Goal: Information Seeking & Learning: Find specific fact

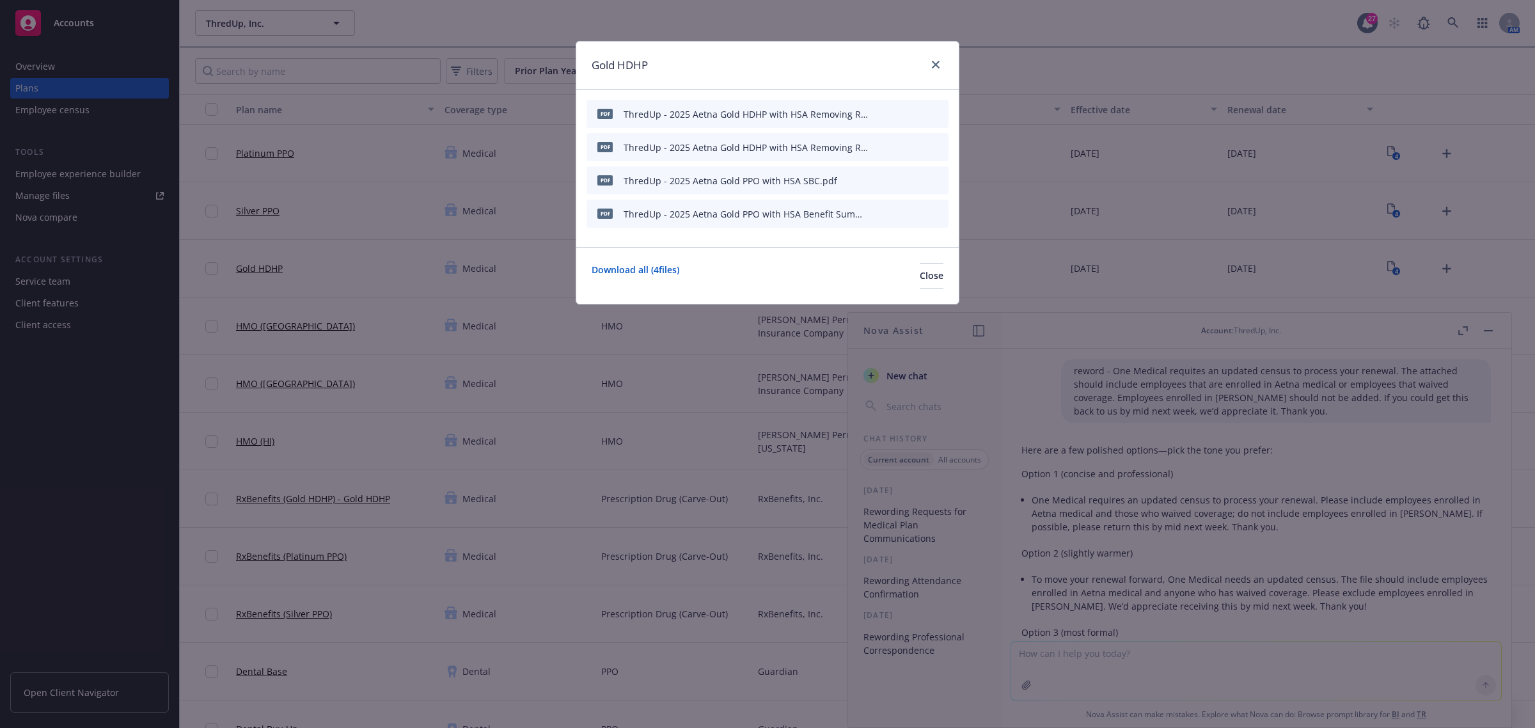
scroll to position [331, 0]
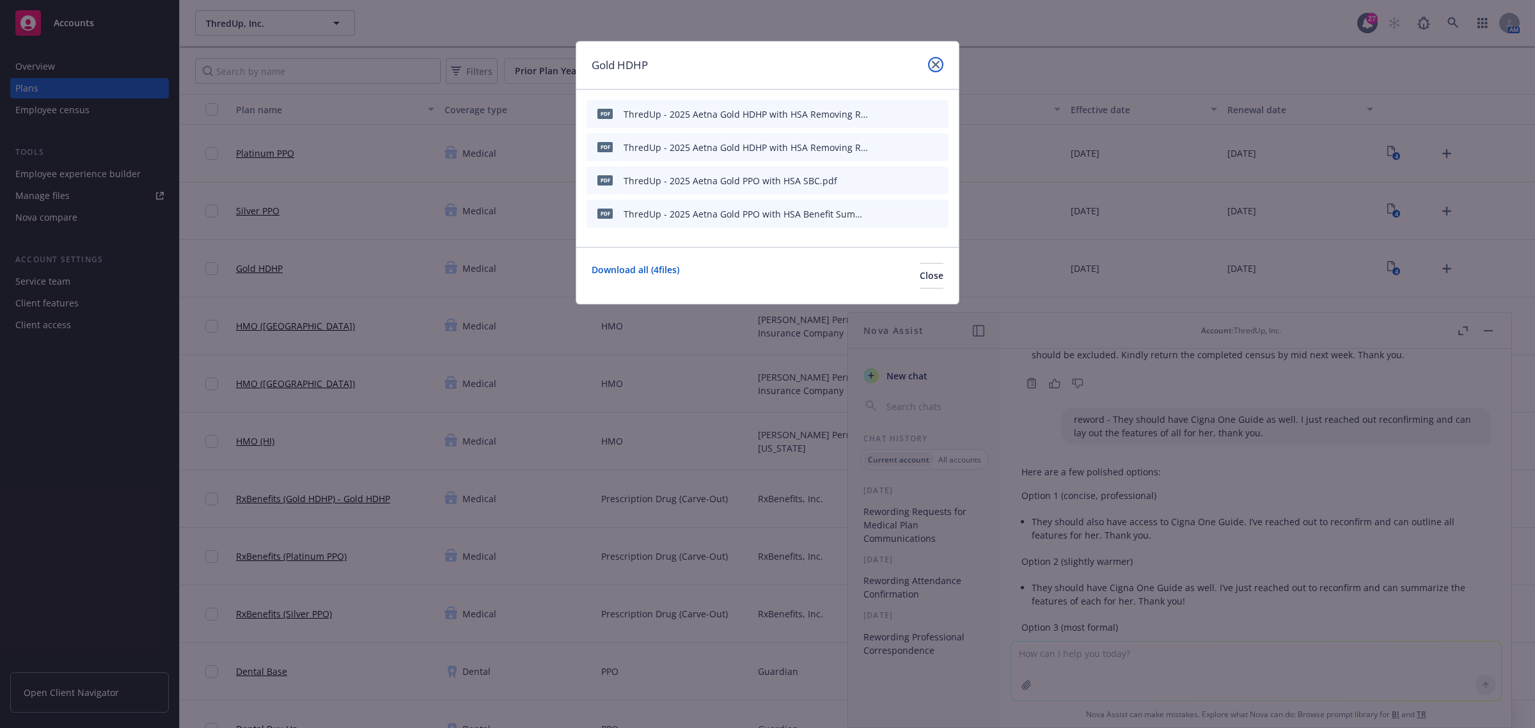
click at [938, 67] on icon "close" at bounding box center [936, 65] width 8 height 8
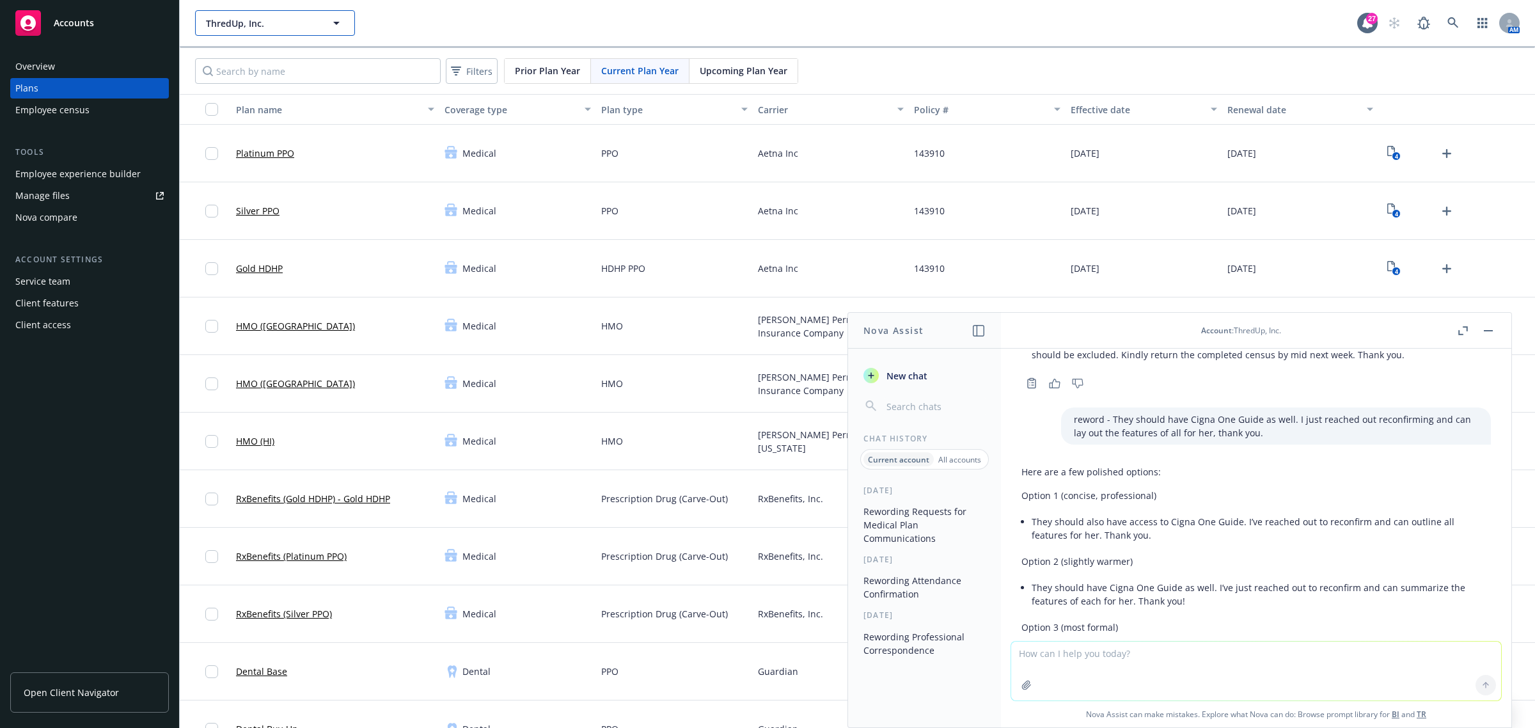
click at [289, 17] on span "ThredUp, Inc." at bounding box center [261, 23] width 111 height 13
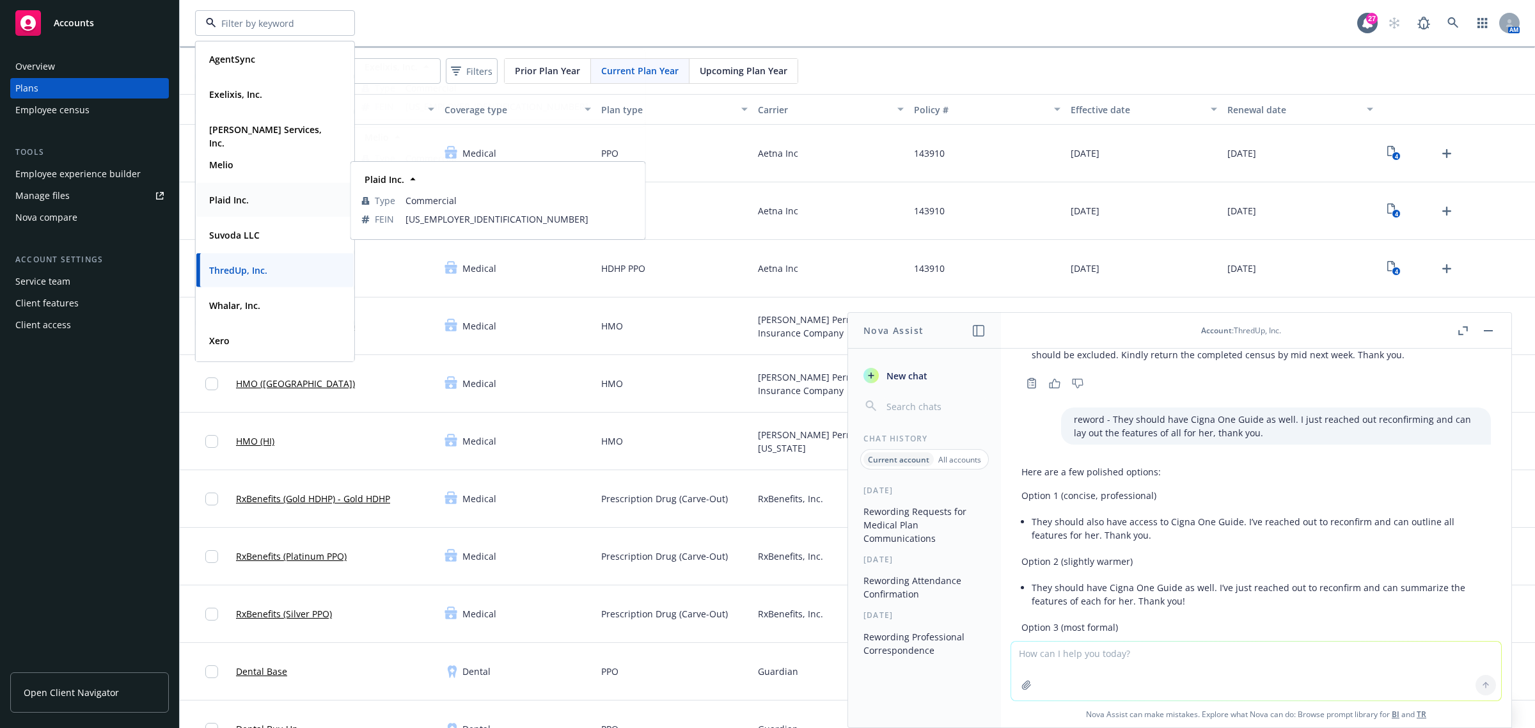
click at [221, 205] on strong "Plaid Inc." at bounding box center [229, 200] width 40 height 12
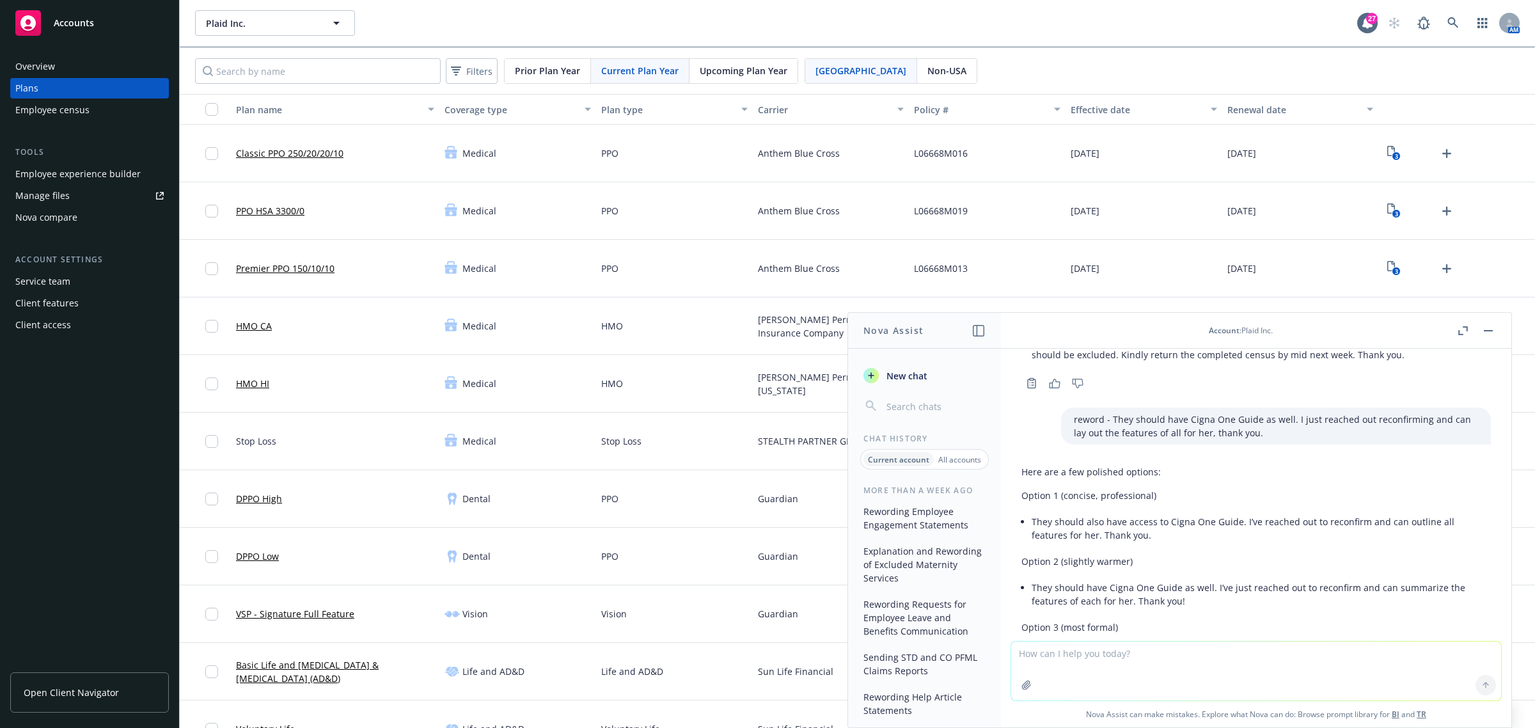
click at [1495, 331] on button "button" at bounding box center [1488, 330] width 15 height 15
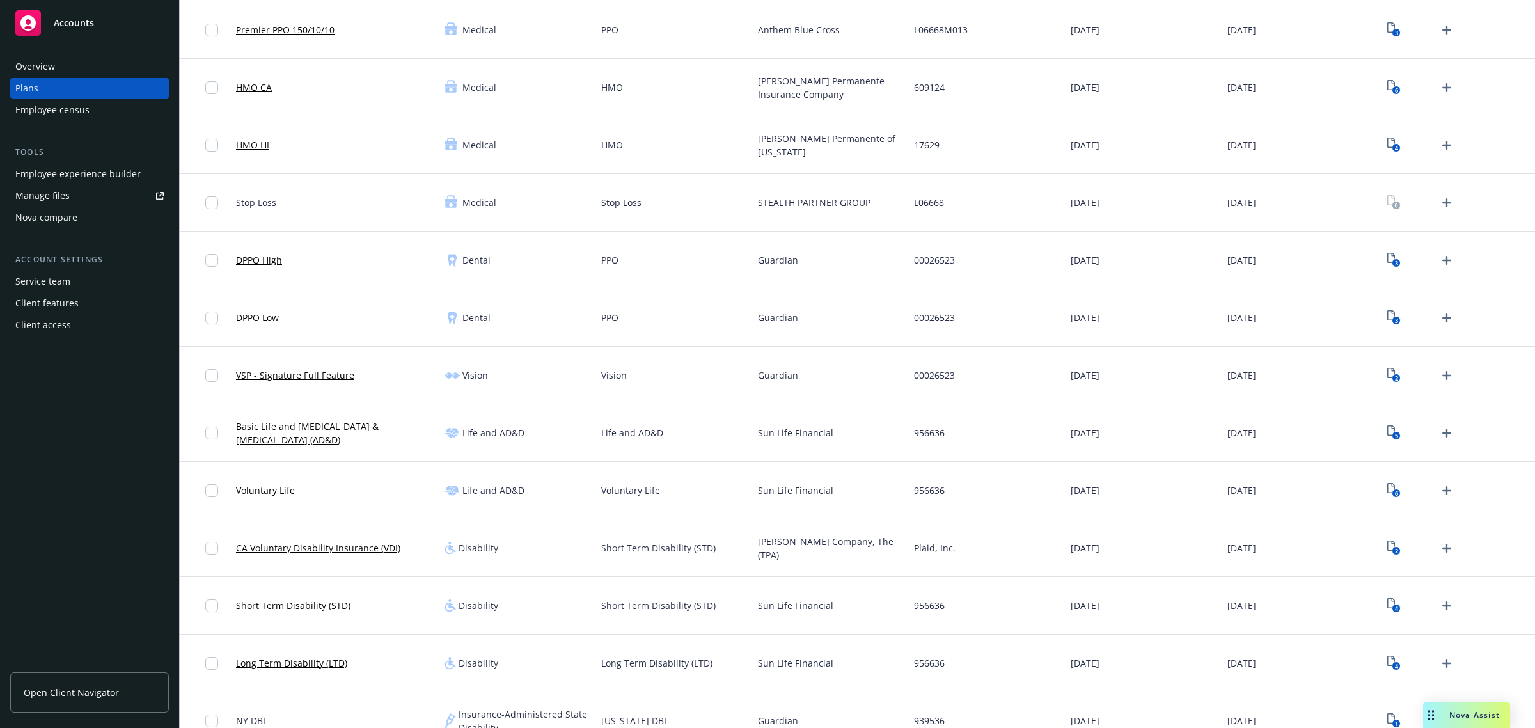
scroll to position [240, 0]
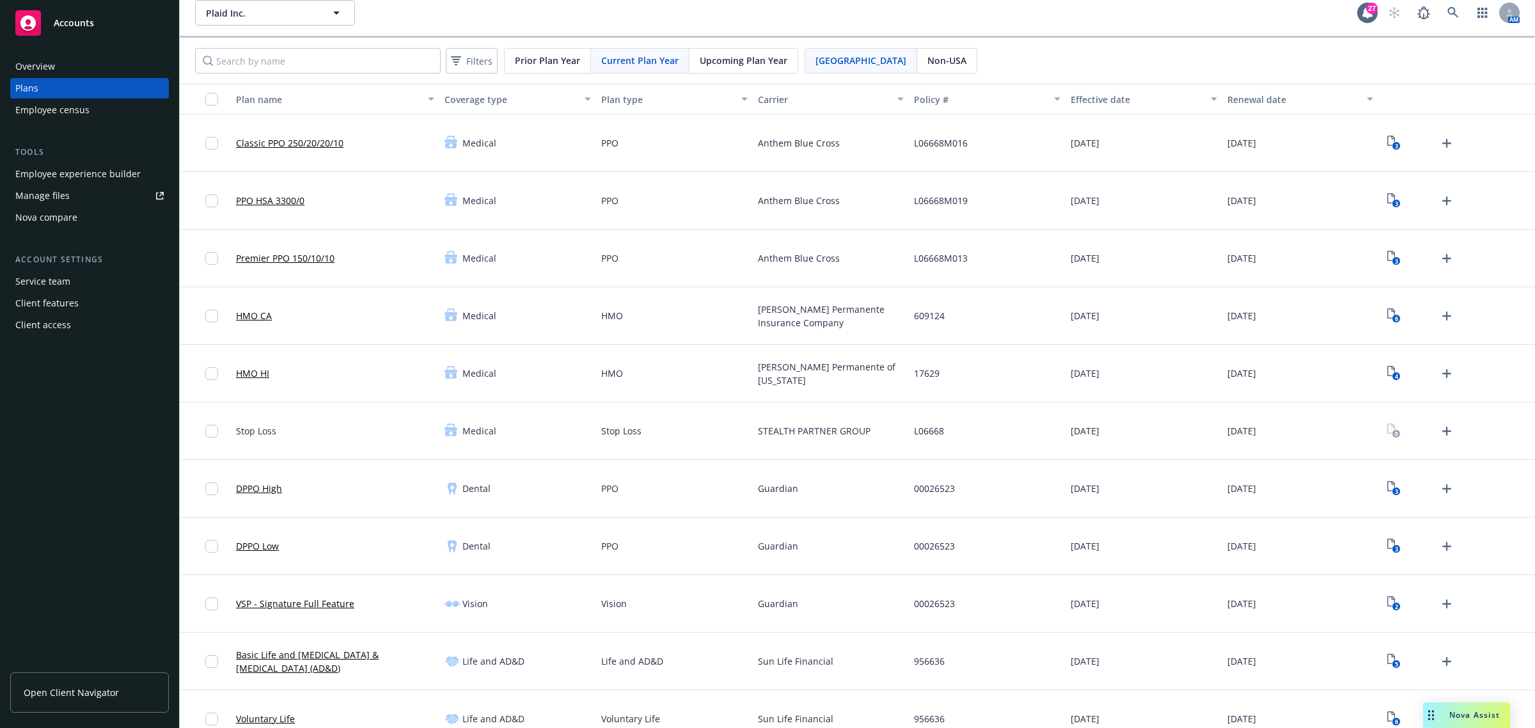
scroll to position [0, 0]
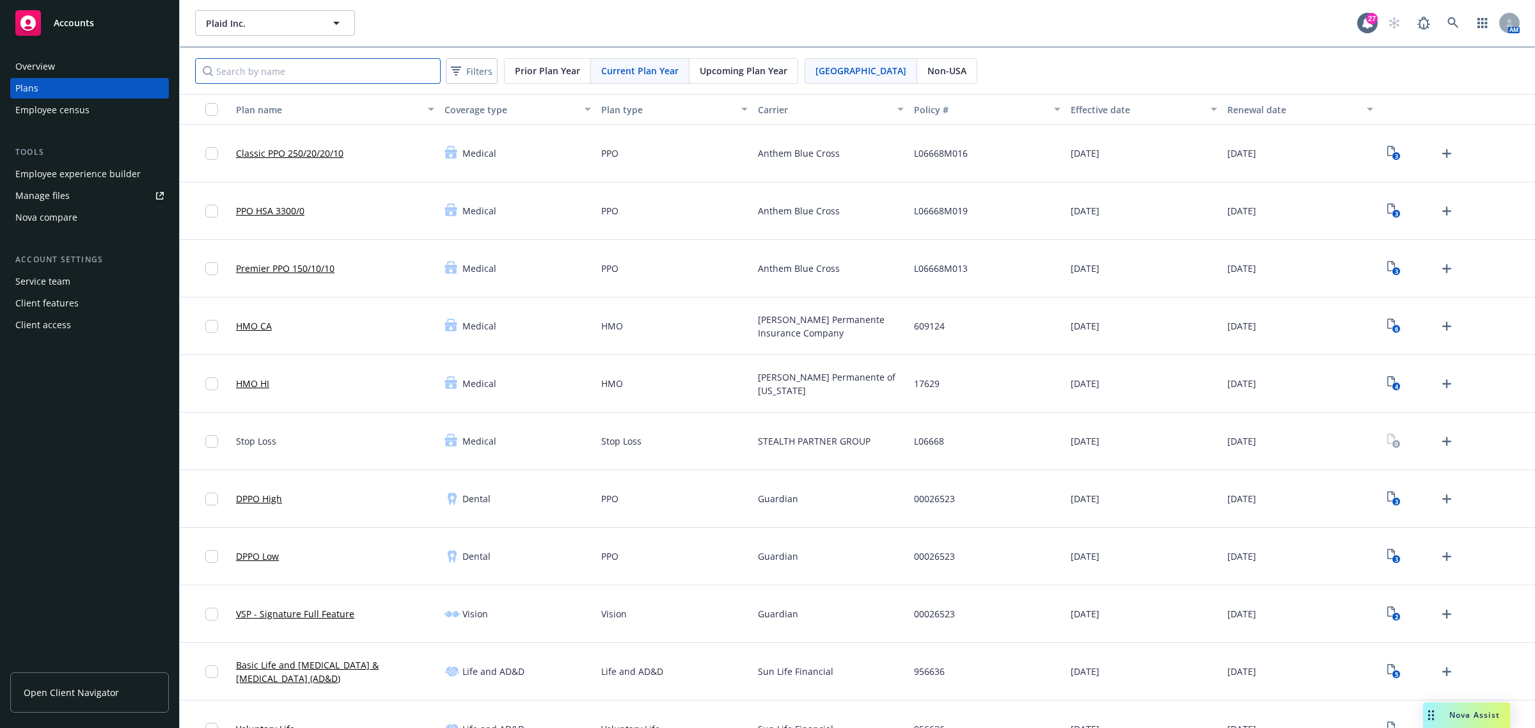
click at [301, 71] on input "Search by name" at bounding box center [318, 71] width 246 height 26
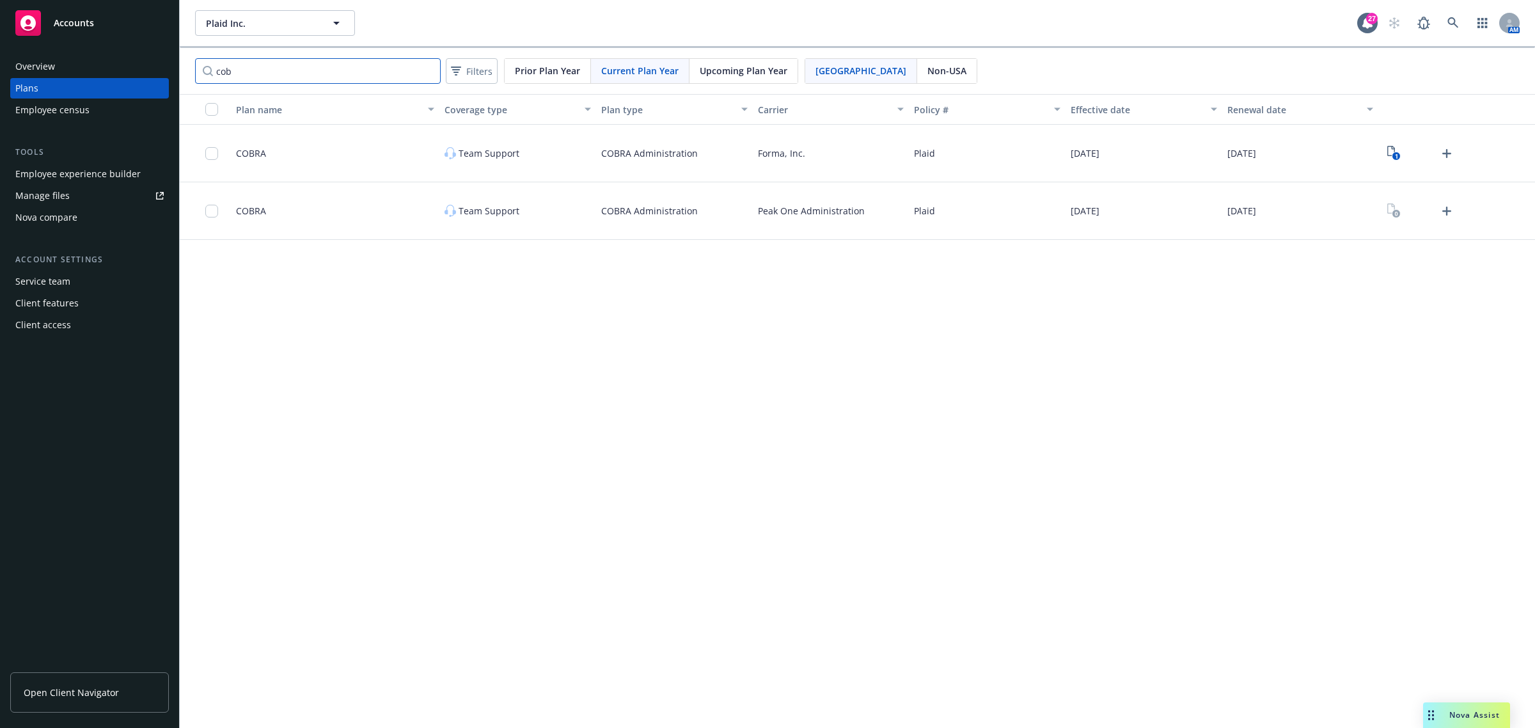
type input "cob"
click at [289, 19] on span "Plaid Inc." at bounding box center [261, 23] width 111 height 13
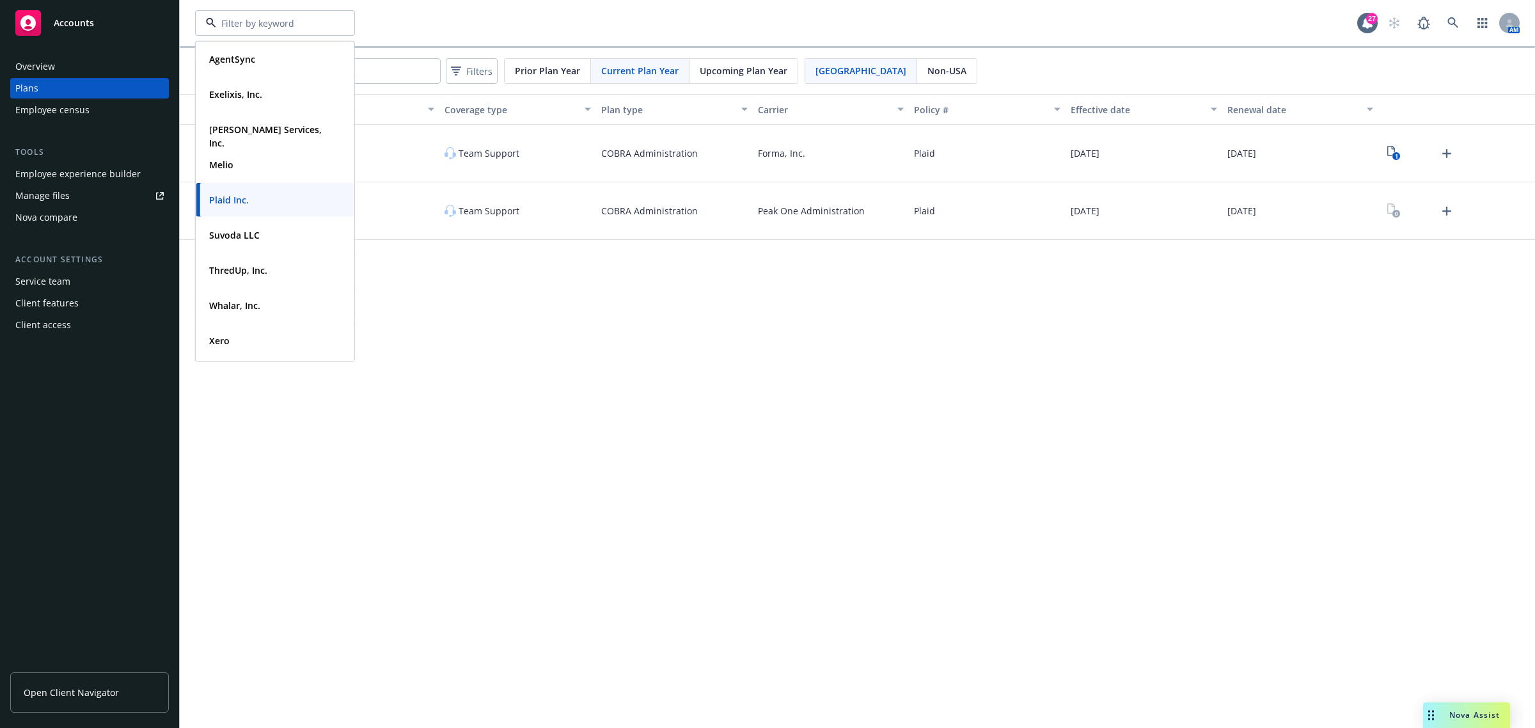
drag, startPoint x: 416, startPoint y: 292, endPoint x: 403, endPoint y: 235, distance: 57.9
click at [414, 287] on div "AgentSync Type Commercial FEIN [US_EMPLOYER_IDENTIFICATION_NUMBER] Exelixis, In…" at bounding box center [857, 364] width 1355 height 728
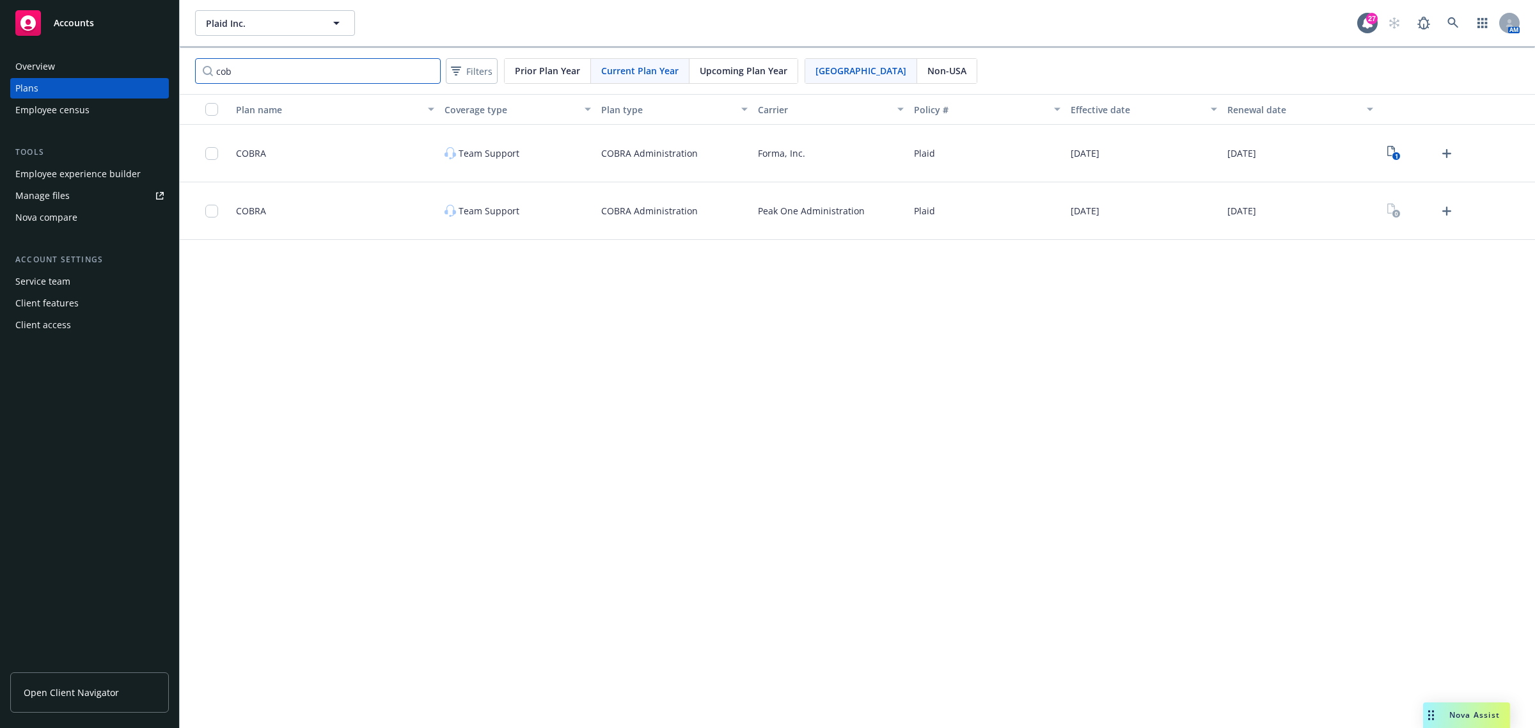
click at [363, 75] on input "cob" at bounding box center [318, 71] width 246 height 26
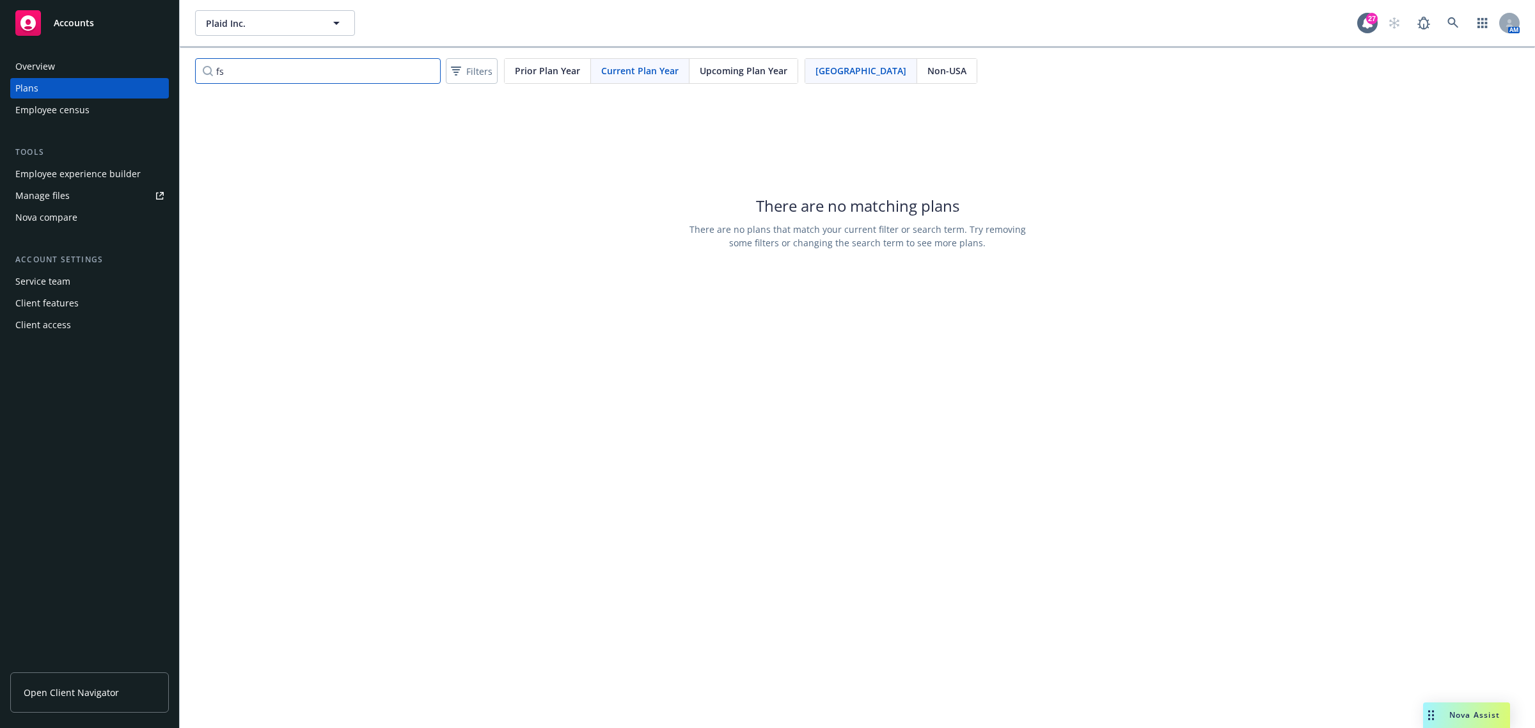
type input "f"
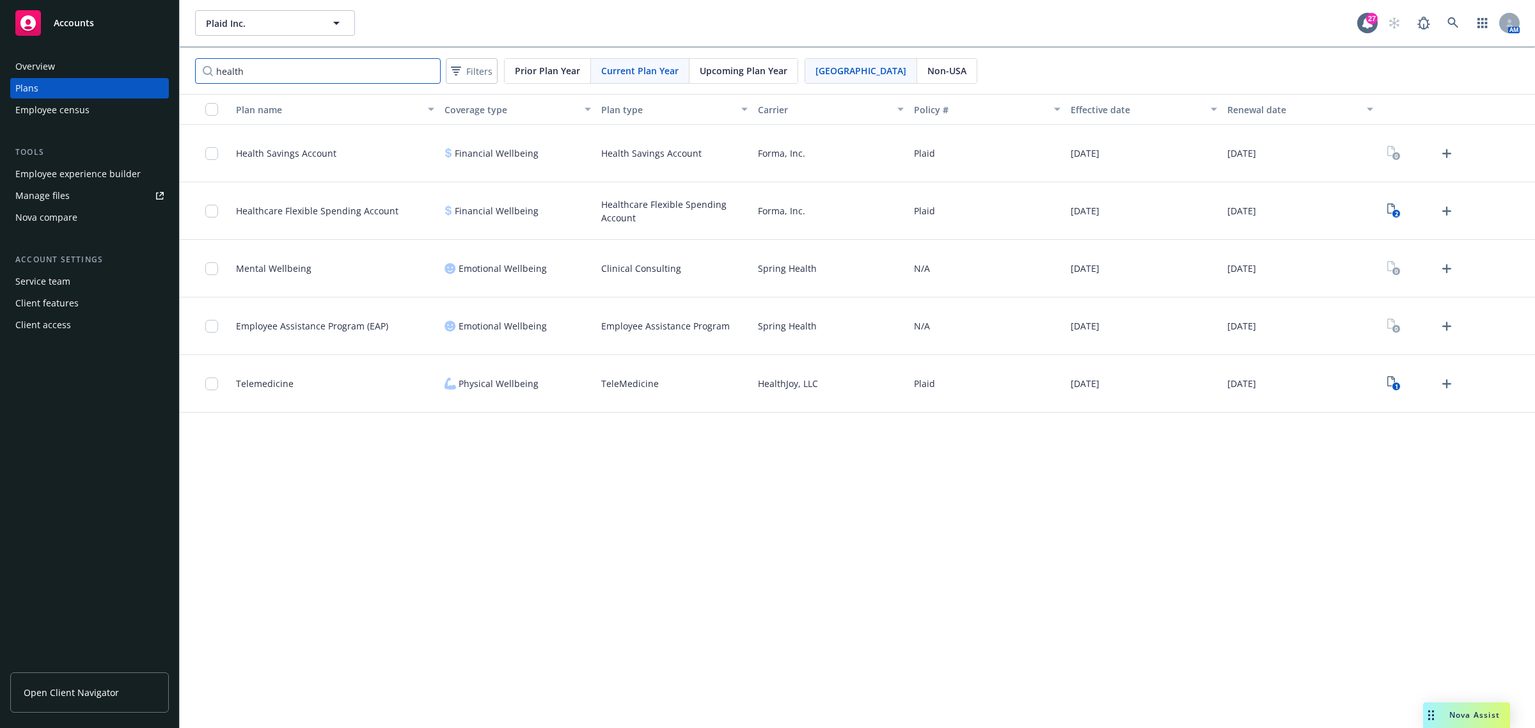
click at [256, 69] on input "health" at bounding box center [318, 71] width 246 height 26
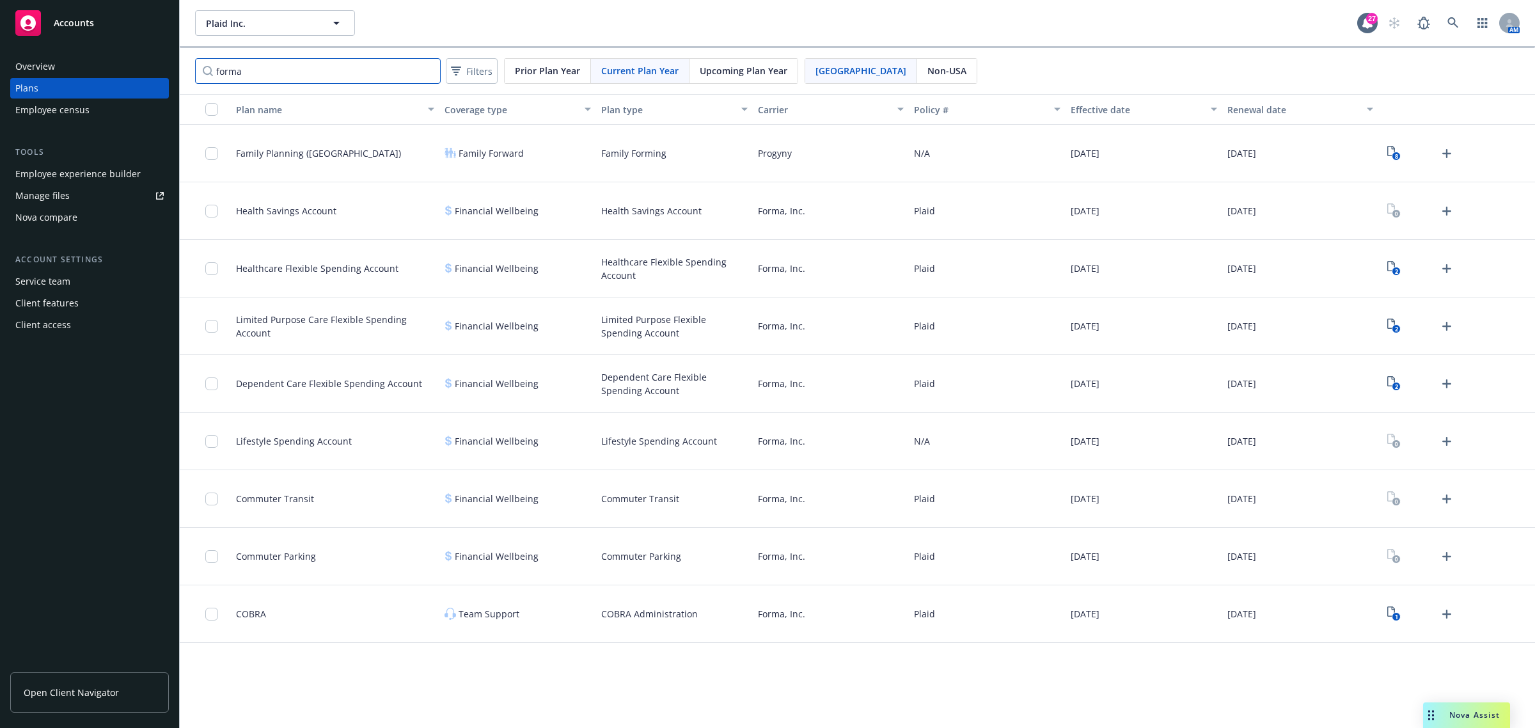
type input "forma"
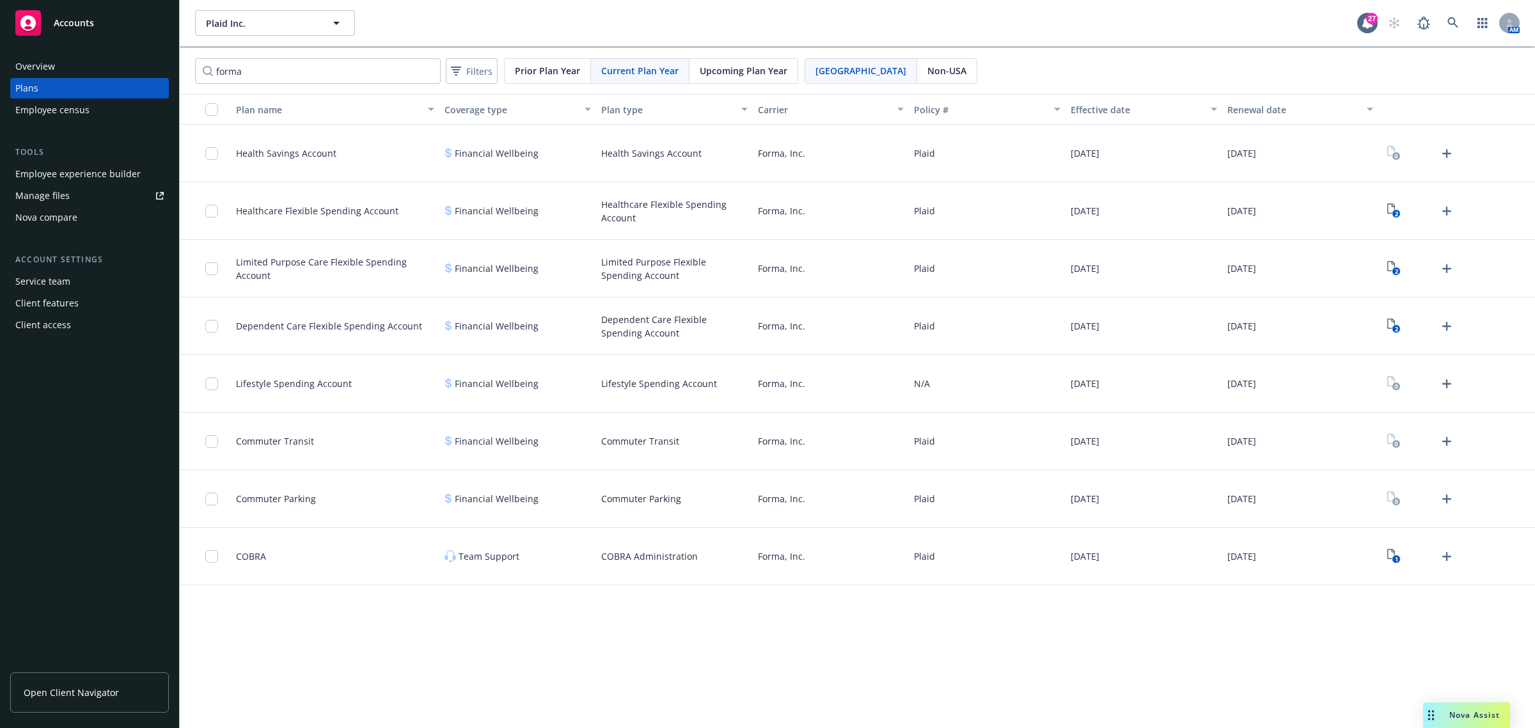
click at [1450, 709] on div "Nova Assist" at bounding box center [1466, 715] width 87 height 26
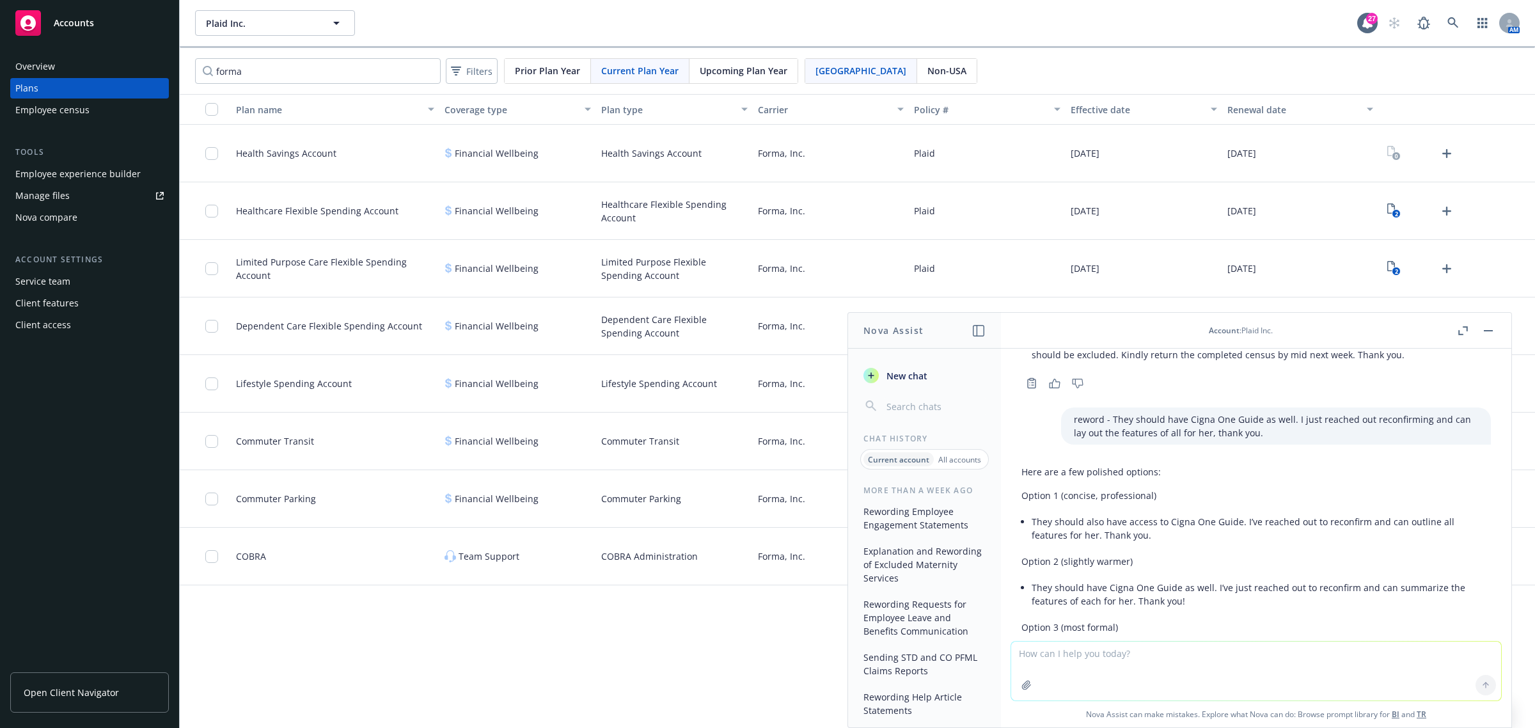
click at [1089, 652] on textarea at bounding box center [1256, 670] width 490 height 59
paste textarea "I know we’re still waiting on a few other confirmations, but there’s a lot of m…"
type textarea "reword - I know we’re still waiting on a few other confirmations, but there’s a…"
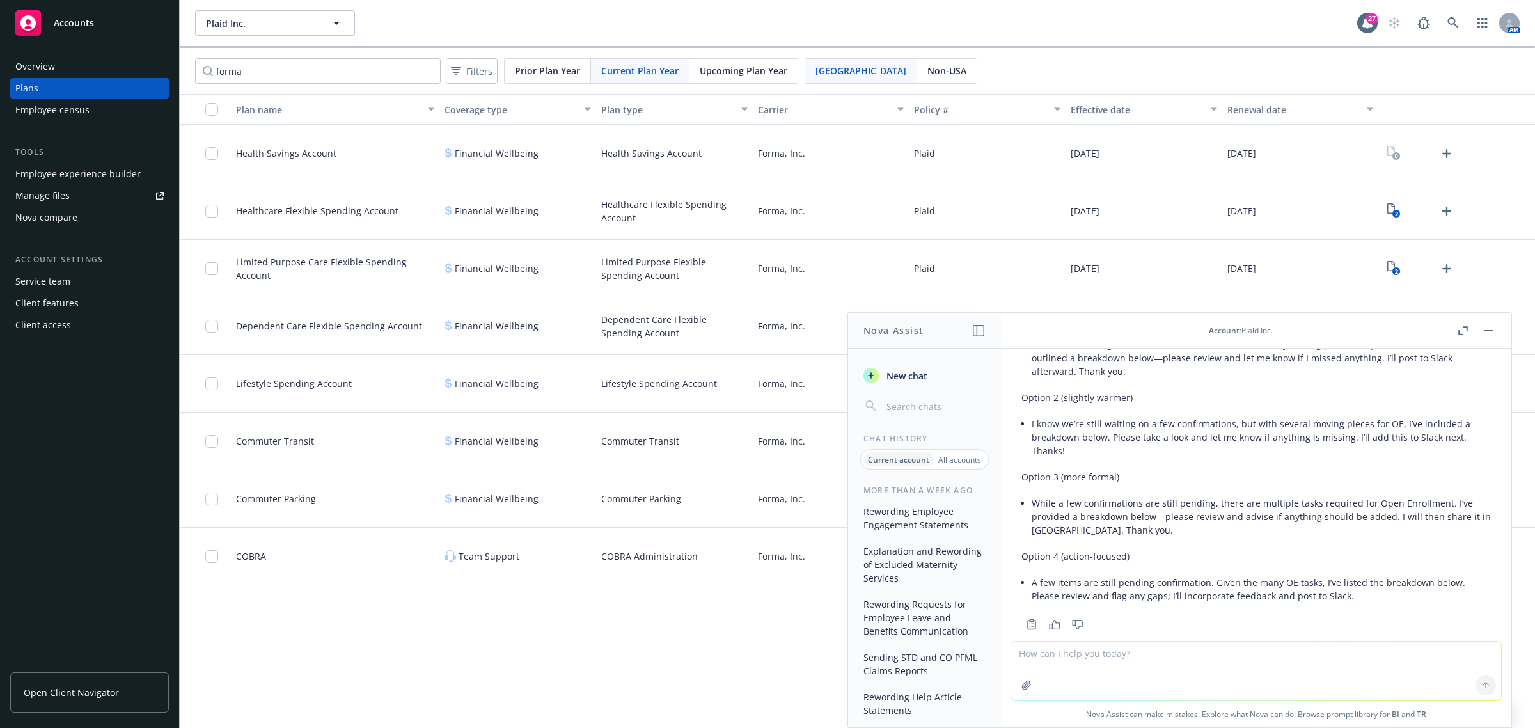
scroll to position [922, 0]
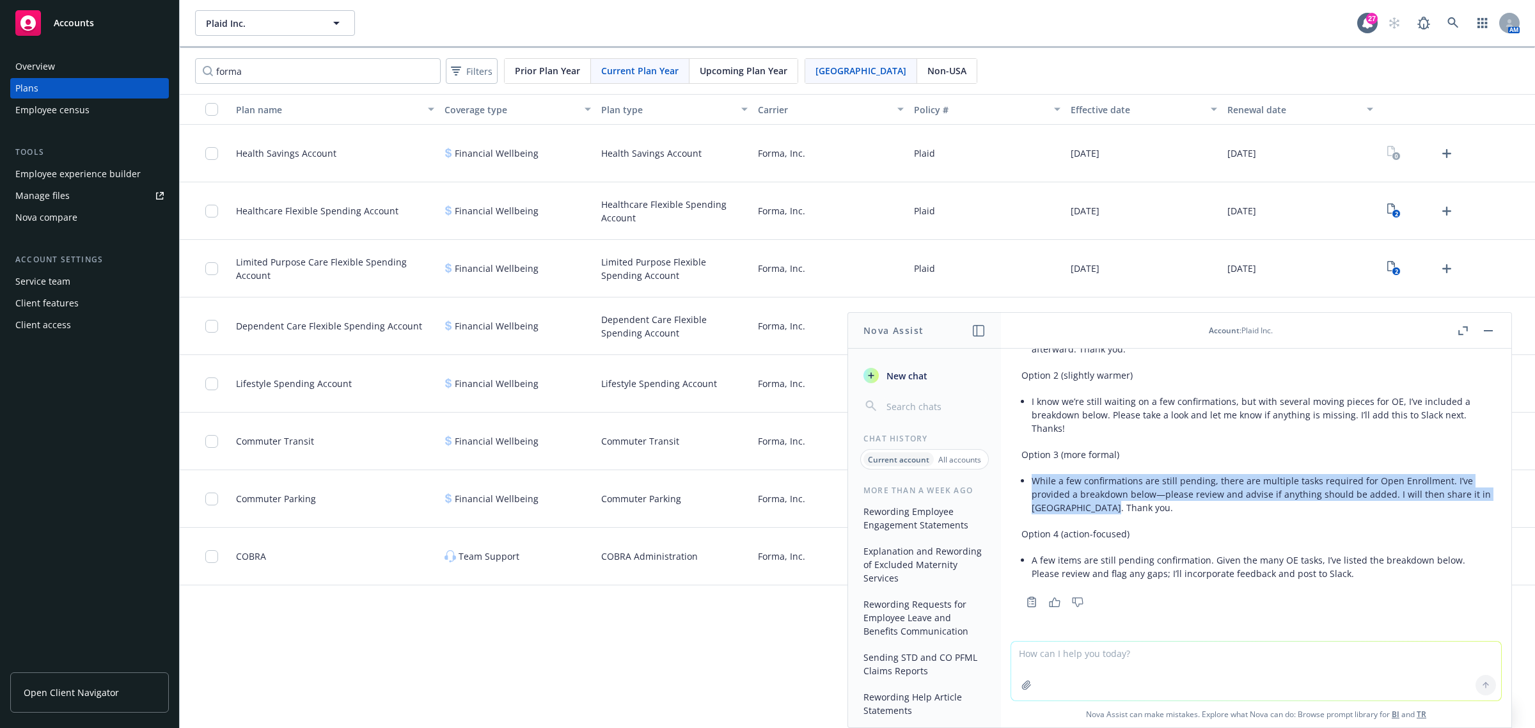
drag, startPoint x: 1132, startPoint y: 515, endPoint x: 1028, endPoint y: 483, distance: 109.0
click at [1028, 483] on div "Here are a few polished options: Option 1 (concise, professional) We’re still a…" at bounding box center [1255, 423] width 469 height 327
copy li "While a few confirmations are still pending, there are multiple tasks required …"
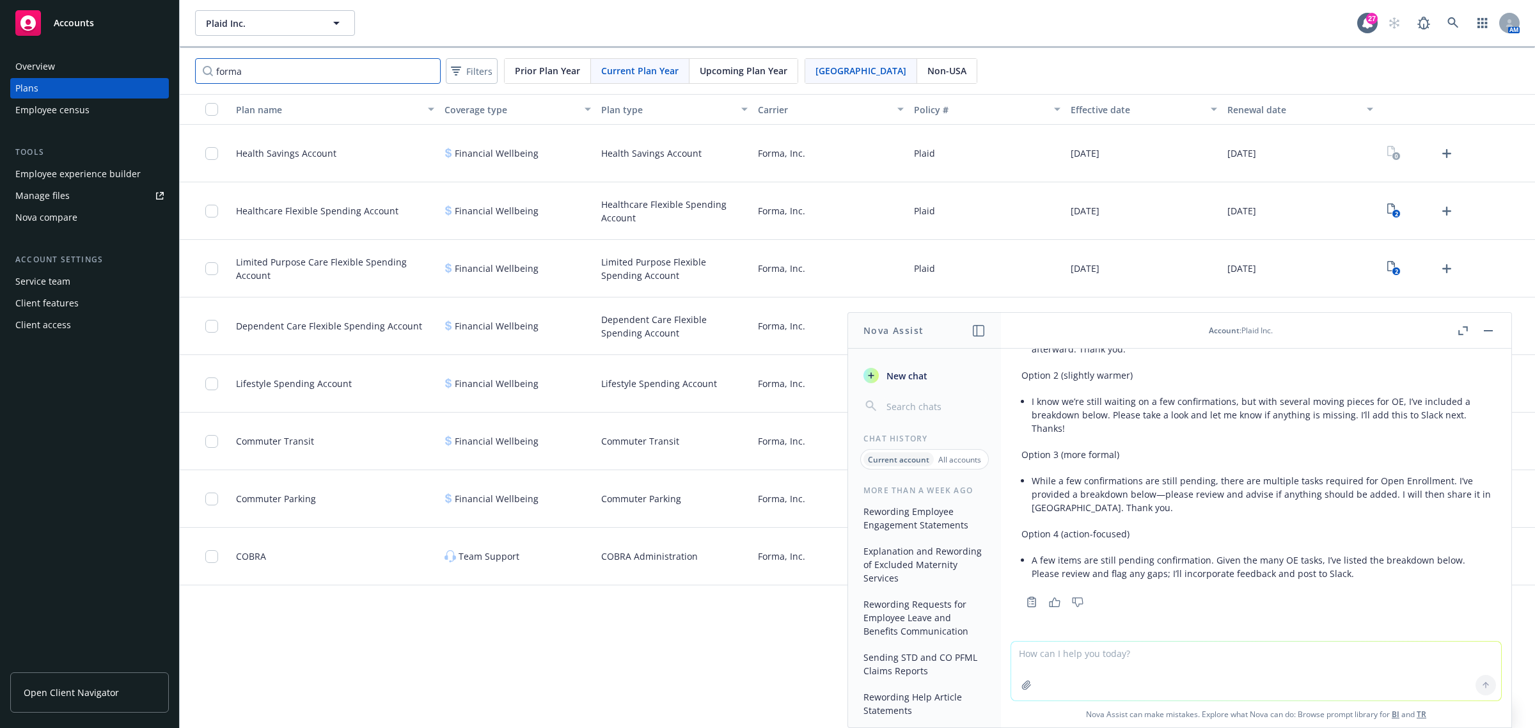
click at [347, 74] on input "forma" at bounding box center [318, 71] width 246 height 26
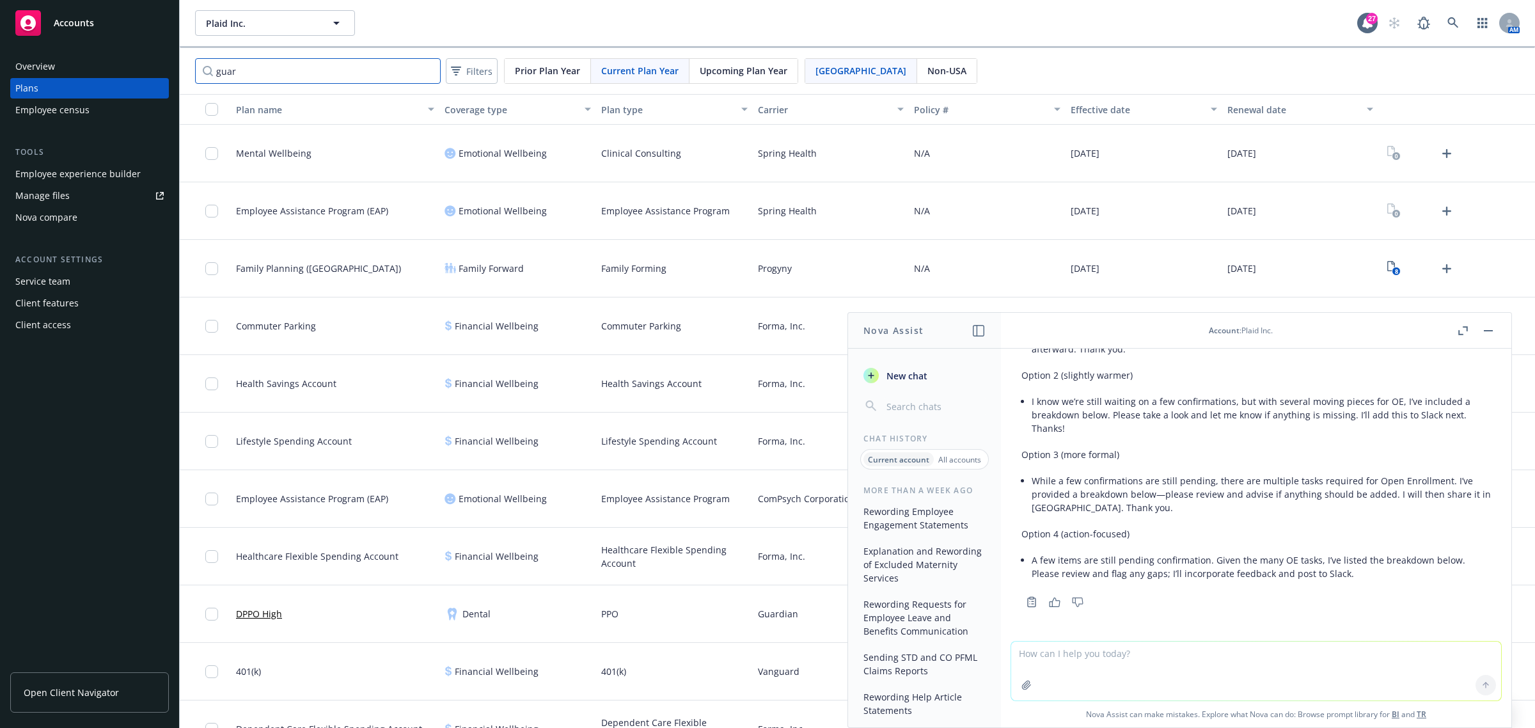
type input "guar"
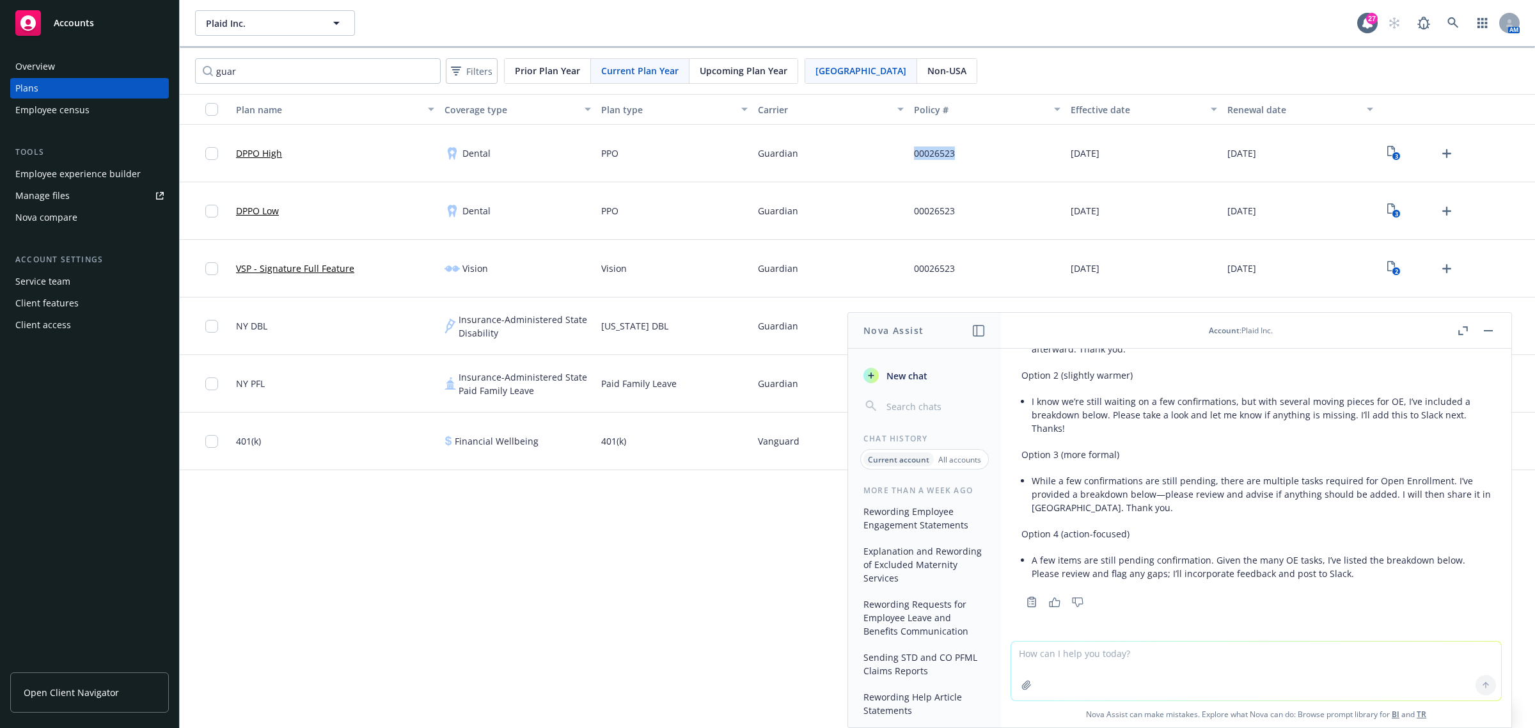
drag, startPoint x: 929, startPoint y: 151, endPoint x: 912, endPoint y: 151, distance: 16.6
click at [912, 151] on div "00026523" at bounding box center [987, 154] width 157 height 58
copy span "00026523"
click at [1495, 336] on button at bounding box center [1488, 330] width 15 height 15
click at [1485, 331] on rect "button" at bounding box center [1488, 330] width 9 height 1
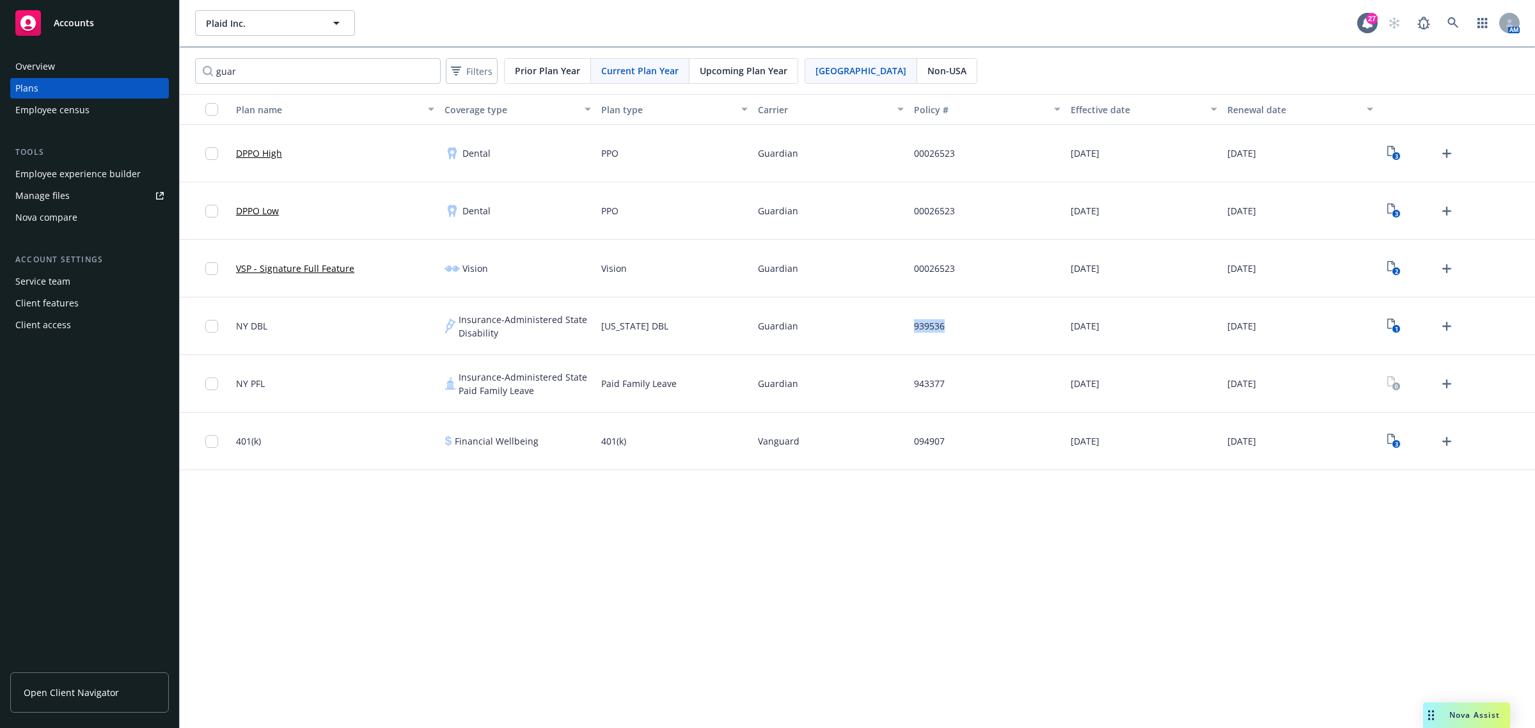
drag, startPoint x: 938, startPoint y: 327, endPoint x: 890, endPoint y: 327, distance: 48.0
click at [890, 327] on div "NY DBL Insurance-Administered State Disability [US_STATE] DBL Guardian 939536 […" at bounding box center [857, 326] width 1355 height 58
copy div "939536"
